Goal: Transaction & Acquisition: Purchase product/service

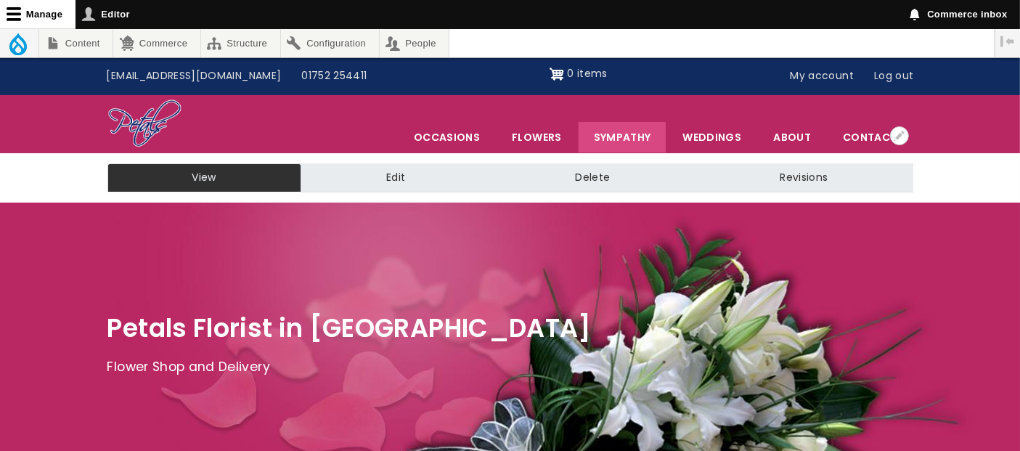
click at [613, 128] on link "Sympathy" at bounding box center [623, 137] width 88 height 30
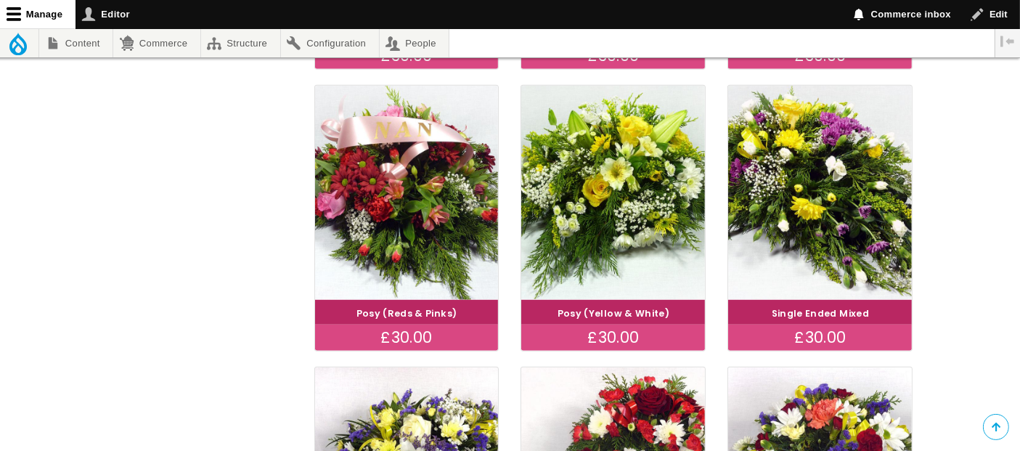
scroll to position [871, 0]
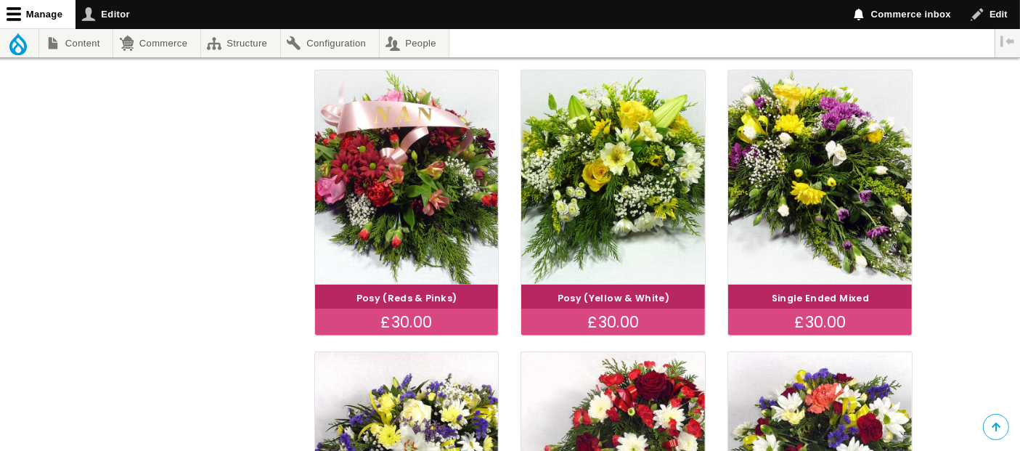
click at [1016, 444] on div "Open configuration options Configure block Remove block Open configuration opti…" at bounding box center [510, 28] width 1020 height 1315
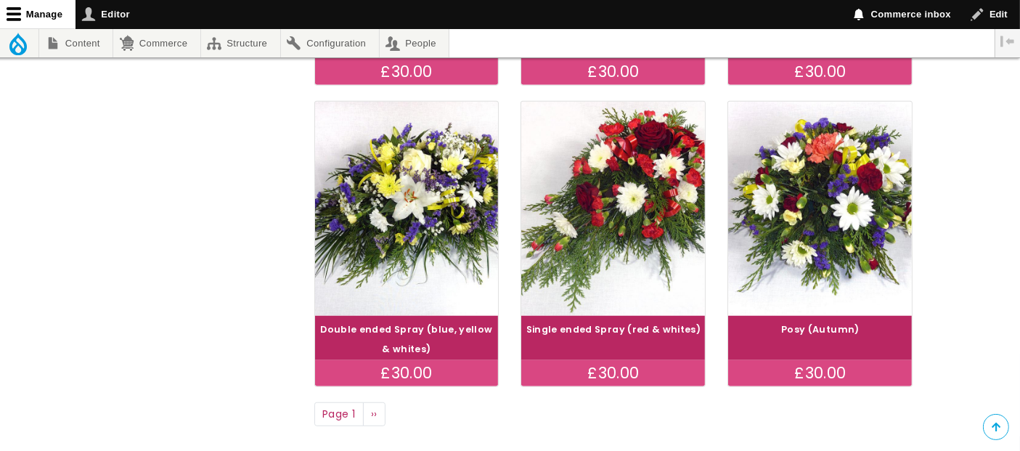
scroll to position [1129, 0]
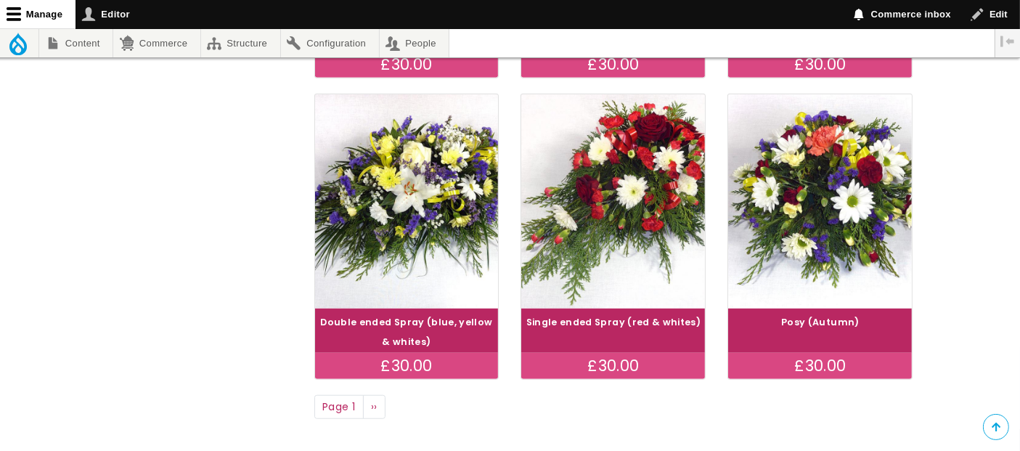
click at [832, 366] on div "£30.00" at bounding box center [820, 366] width 184 height 26
click at [828, 368] on div "£30.00" at bounding box center [820, 366] width 184 height 26
click at [830, 359] on div "£30.00" at bounding box center [820, 366] width 184 height 26
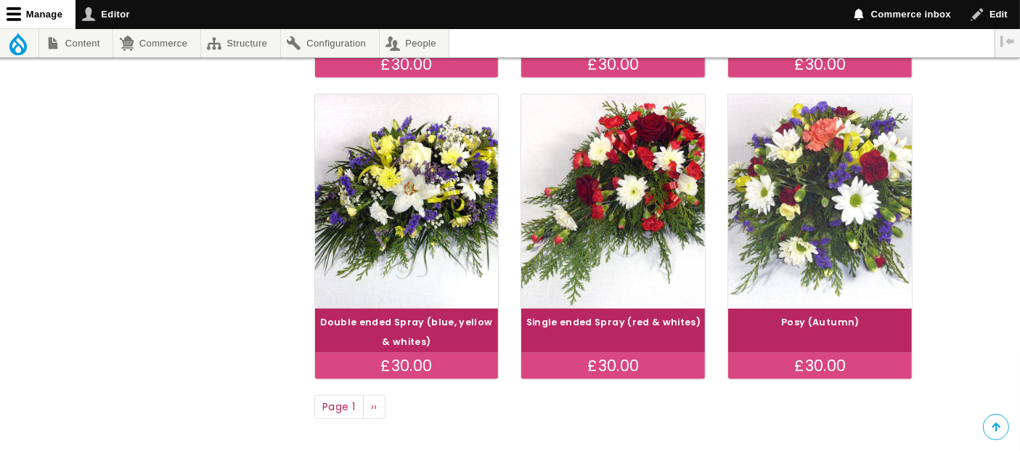
click at [836, 223] on img at bounding box center [820, 201] width 206 height 239
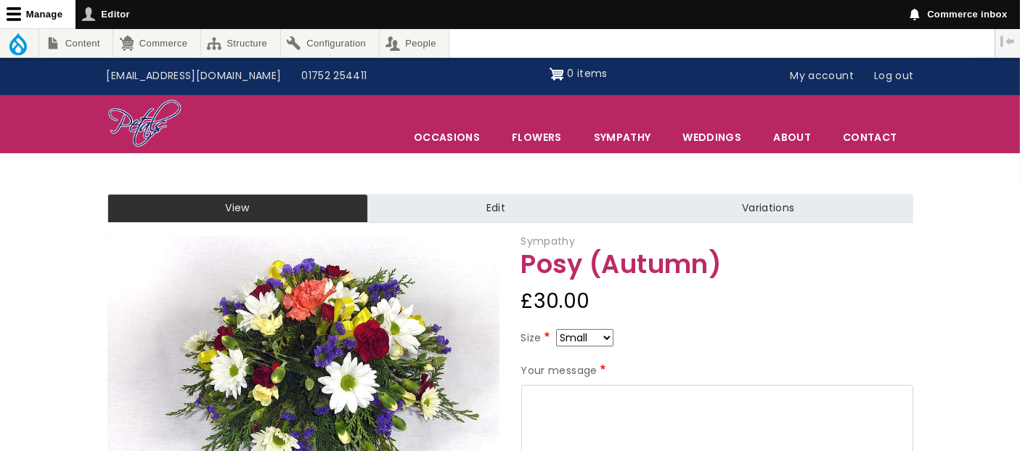
click at [605, 337] on select "Small Medium Large" at bounding box center [584, 337] width 57 height 17
select select "9"
click at [808, 78] on link "My account" at bounding box center [822, 76] width 84 height 28
